Goal: Task Accomplishment & Management: Use online tool/utility

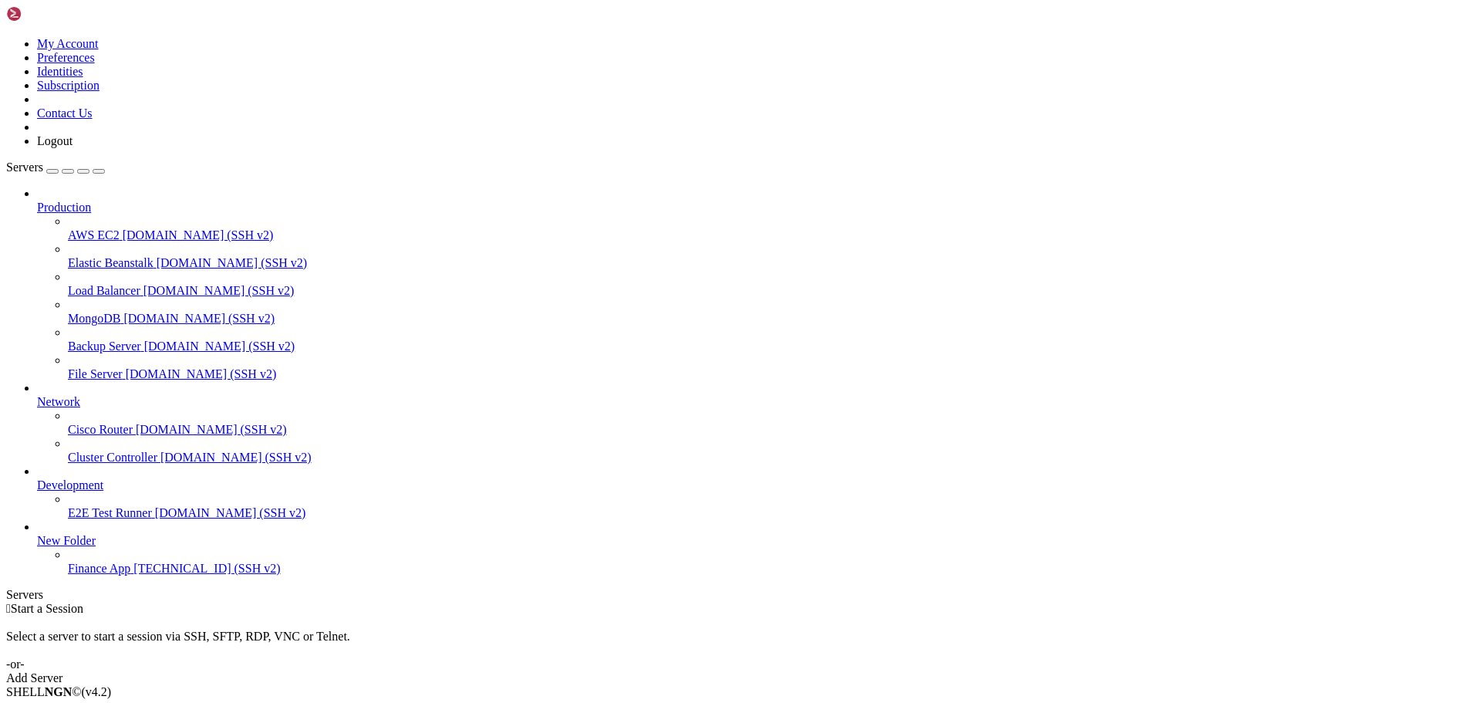
click at [133, 575] on span "[TECHNICAL_ID] (SSH v2)" at bounding box center [206, 567] width 147 height 13
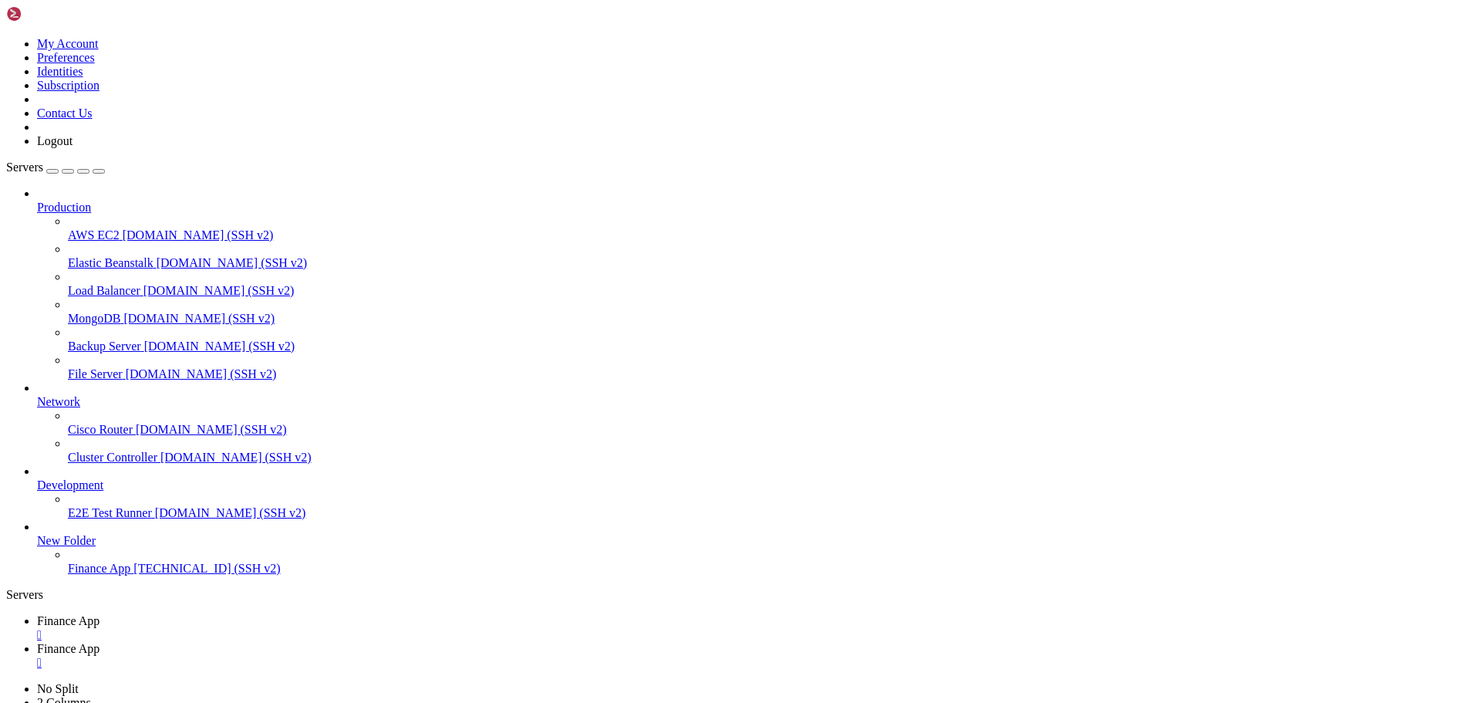
type input "/home/ubuntu/financeapp"
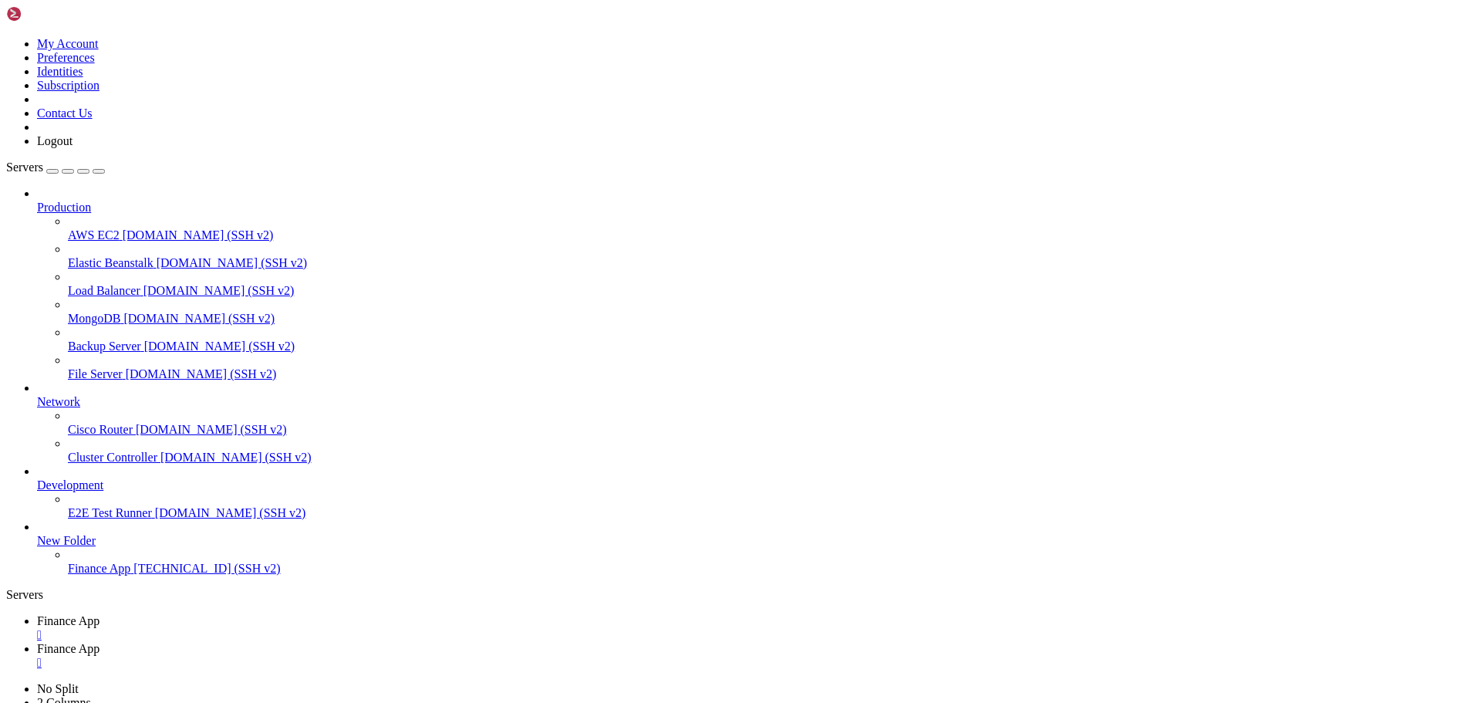
type textarea "DEBUG:main:None"
click at [99, 614] on span "Finance App" at bounding box center [68, 620] width 62 height 13
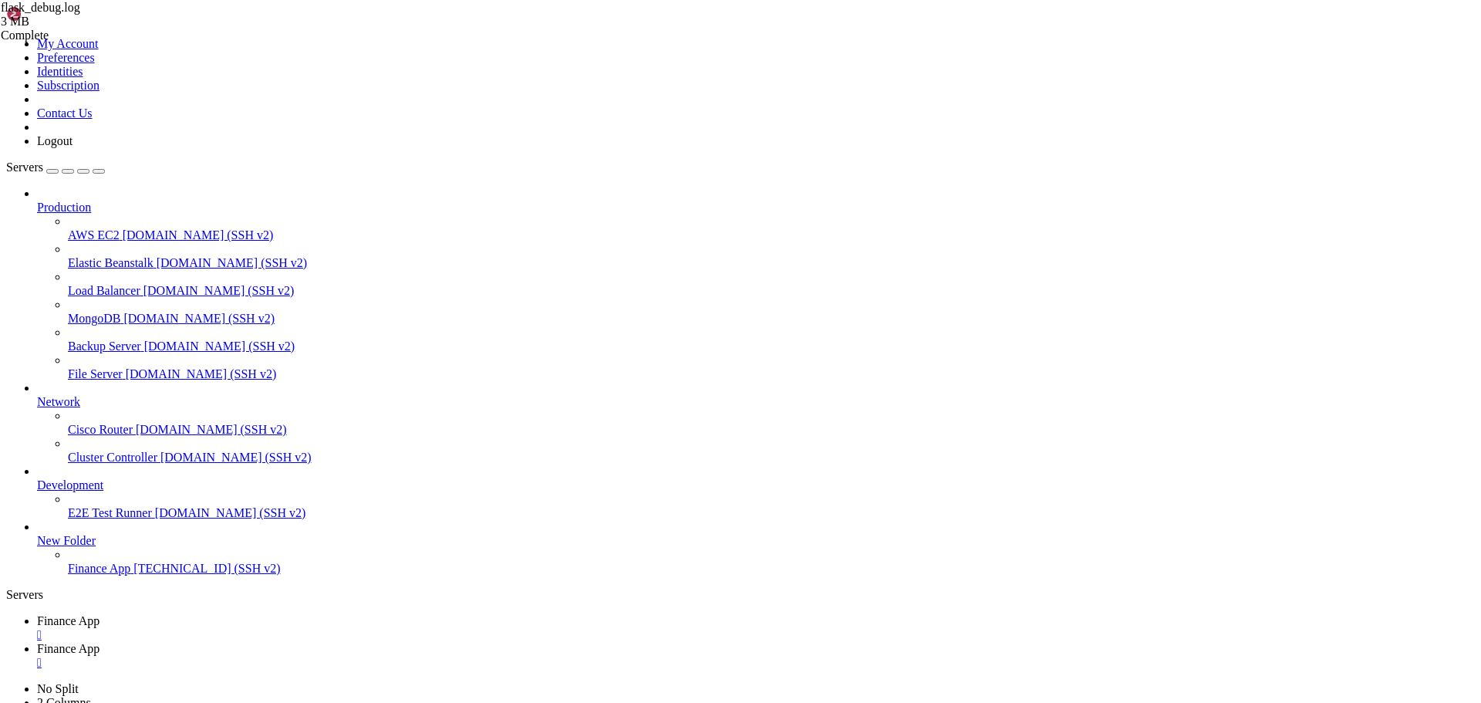
scroll to position [170, 0]
click at [354, 642] on link "Finance App " at bounding box center [756, 656] width 1438 height 28
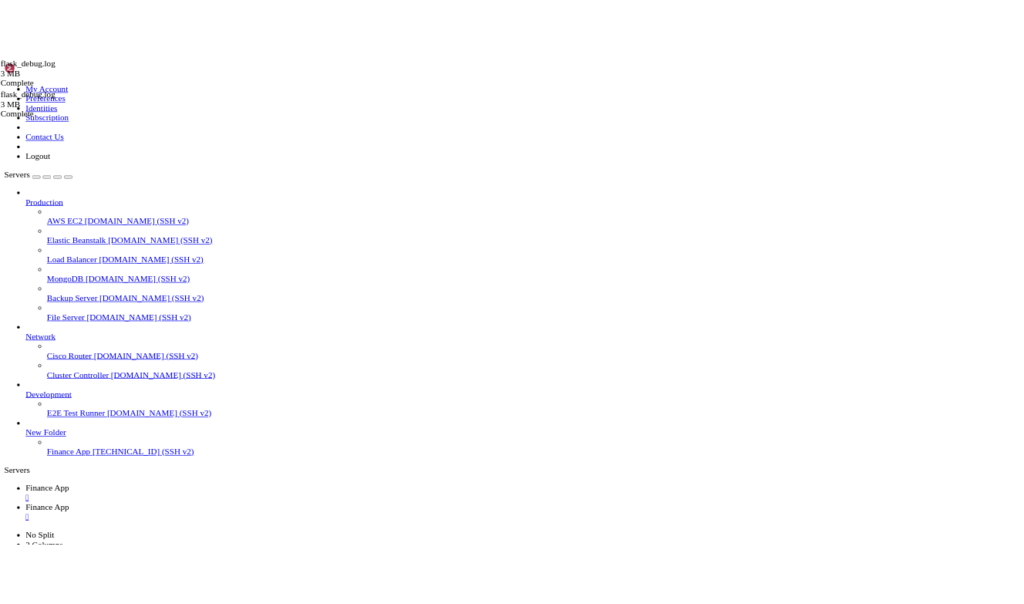
scroll to position [0, 0]
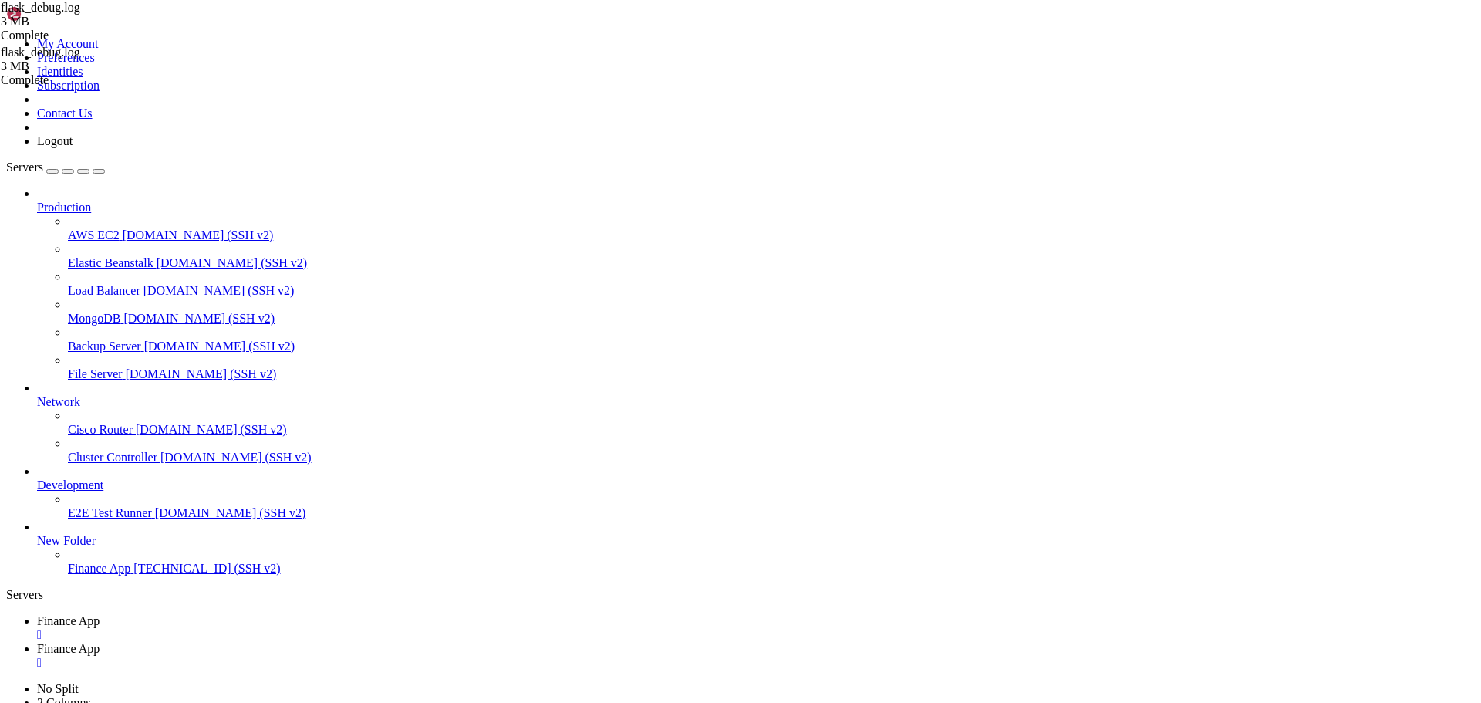
type textarea "File "/home/ubuntu/financeapp/financeappenv/lib/python3.12/site-packages/mysql/…"
click at [99, 614] on span "Finance App" at bounding box center [68, 620] width 62 height 13
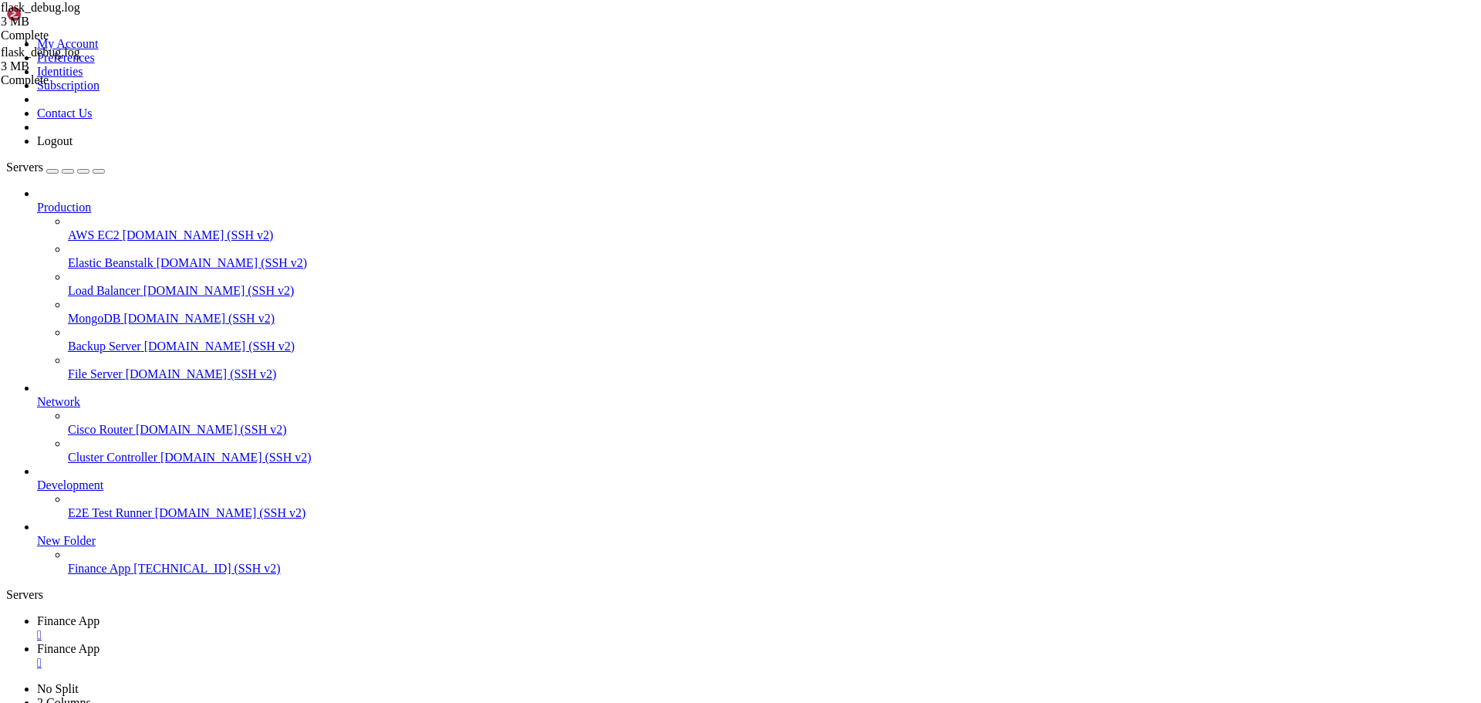
scroll to position [393, 0]
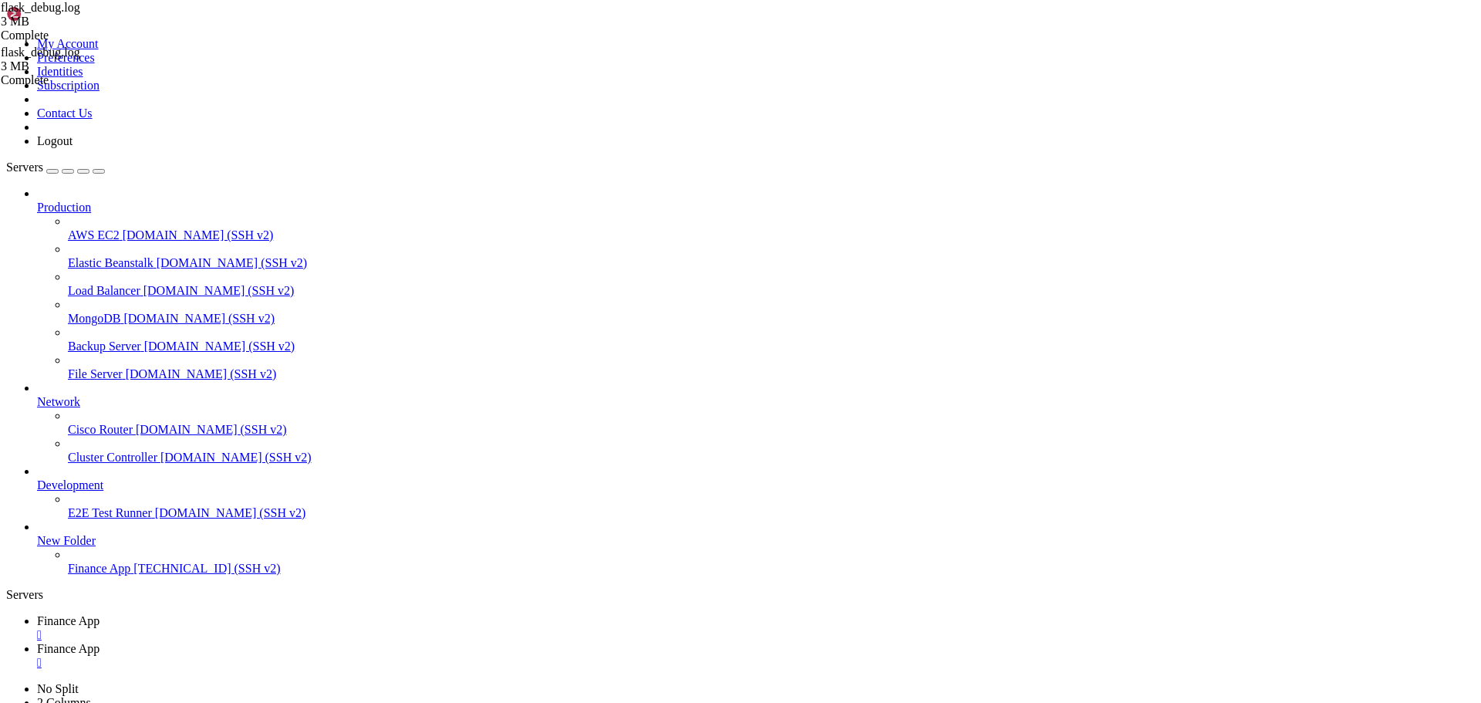
click at [329, 642] on link "Finance App " at bounding box center [756, 656] width 1438 height 28
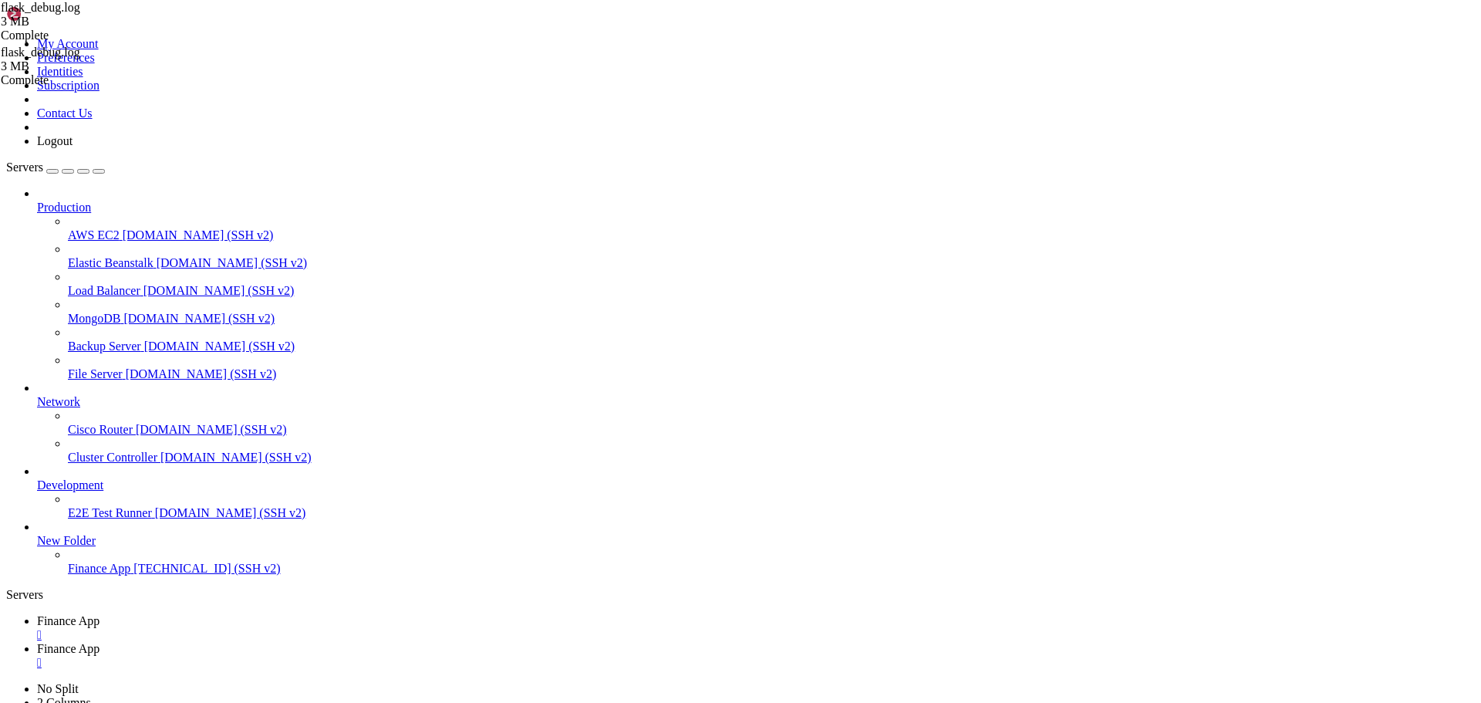
click at [407, 656] on div "" at bounding box center [756, 663] width 1438 height 14
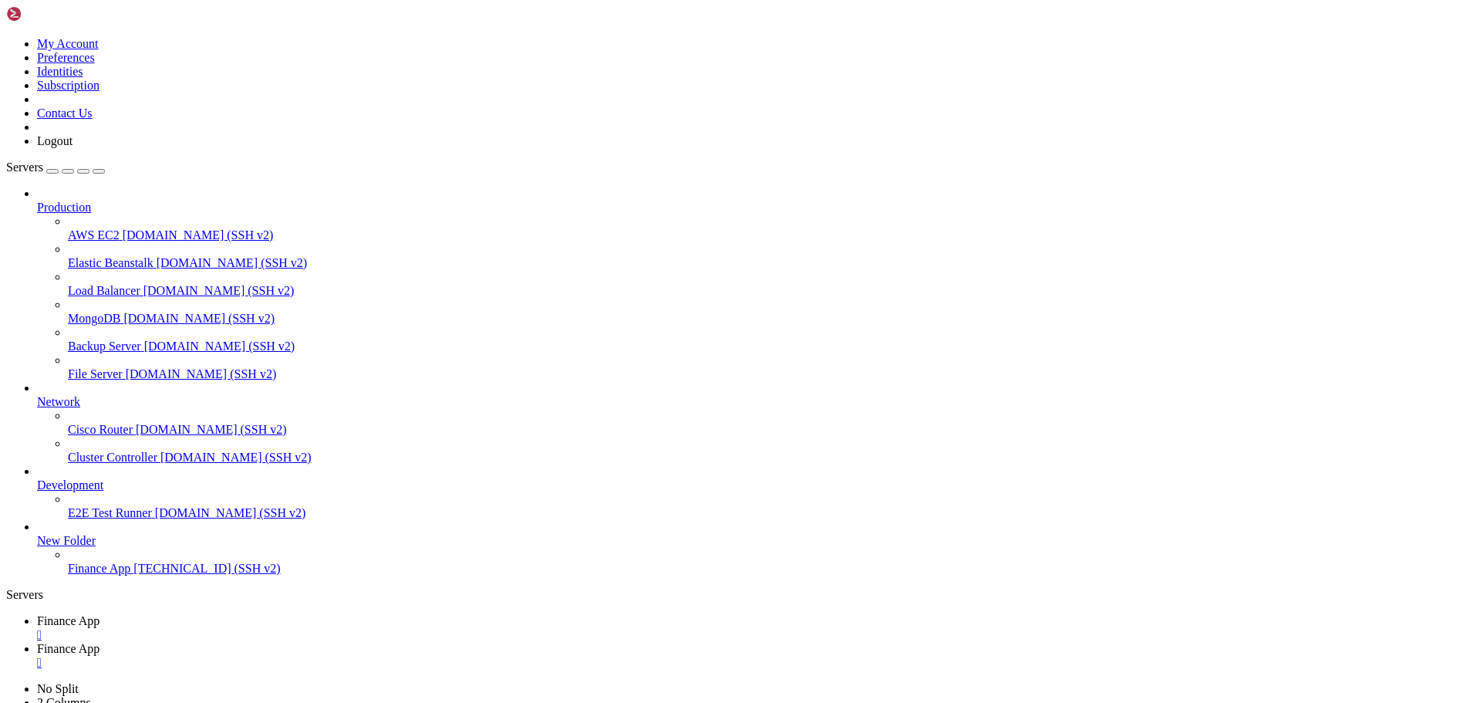
type input "/home/ubuntu/financeapp"
click at [412, 656] on div "" at bounding box center [756, 663] width 1438 height 14
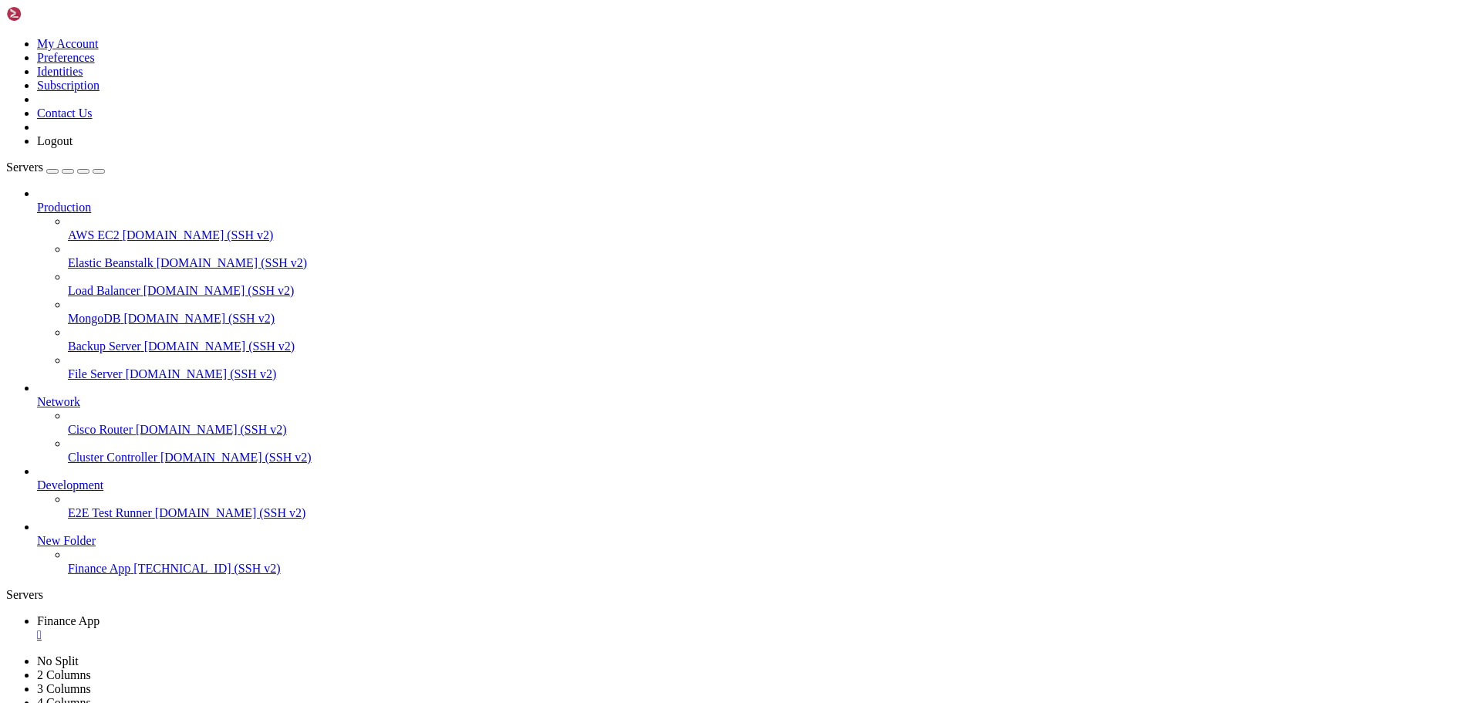
scroll to position [760, 0]
